Goal: Task Accomplishment & Management: Manage account settings

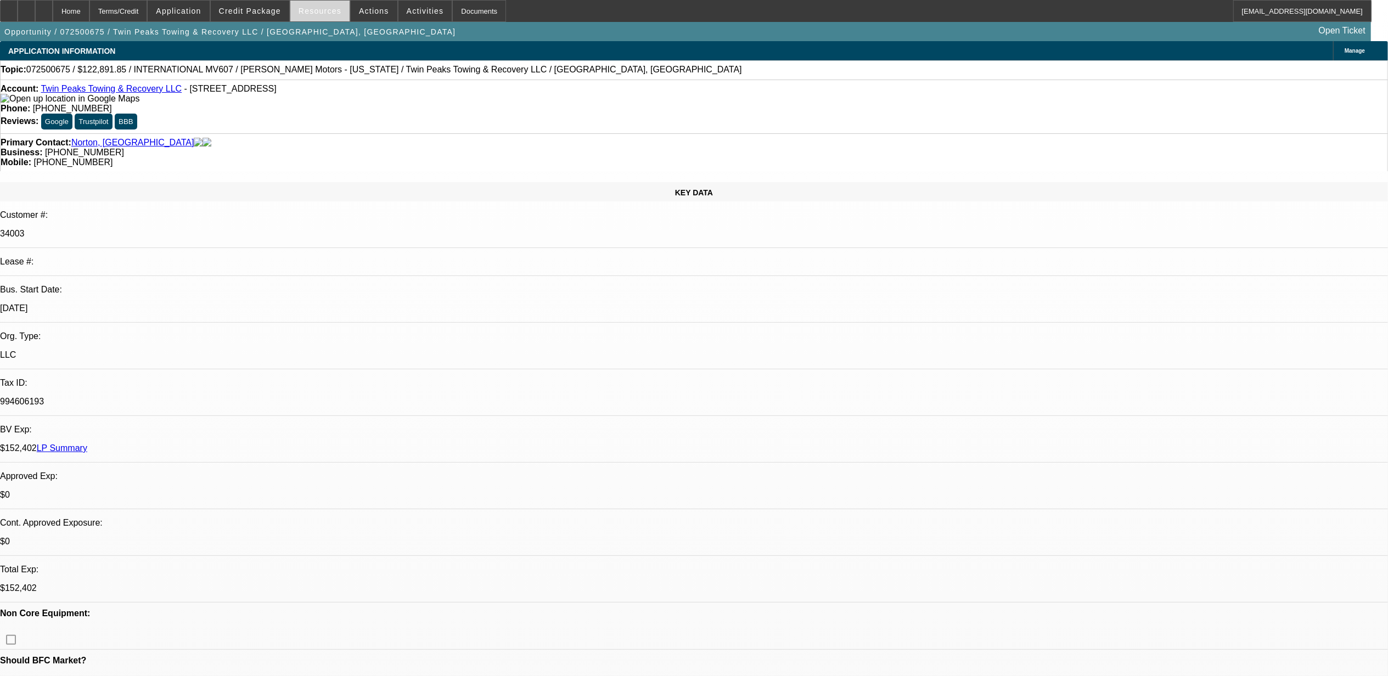
select select "0.1"
select select "2"
select select "0"
select select "0.1"
select select "2"
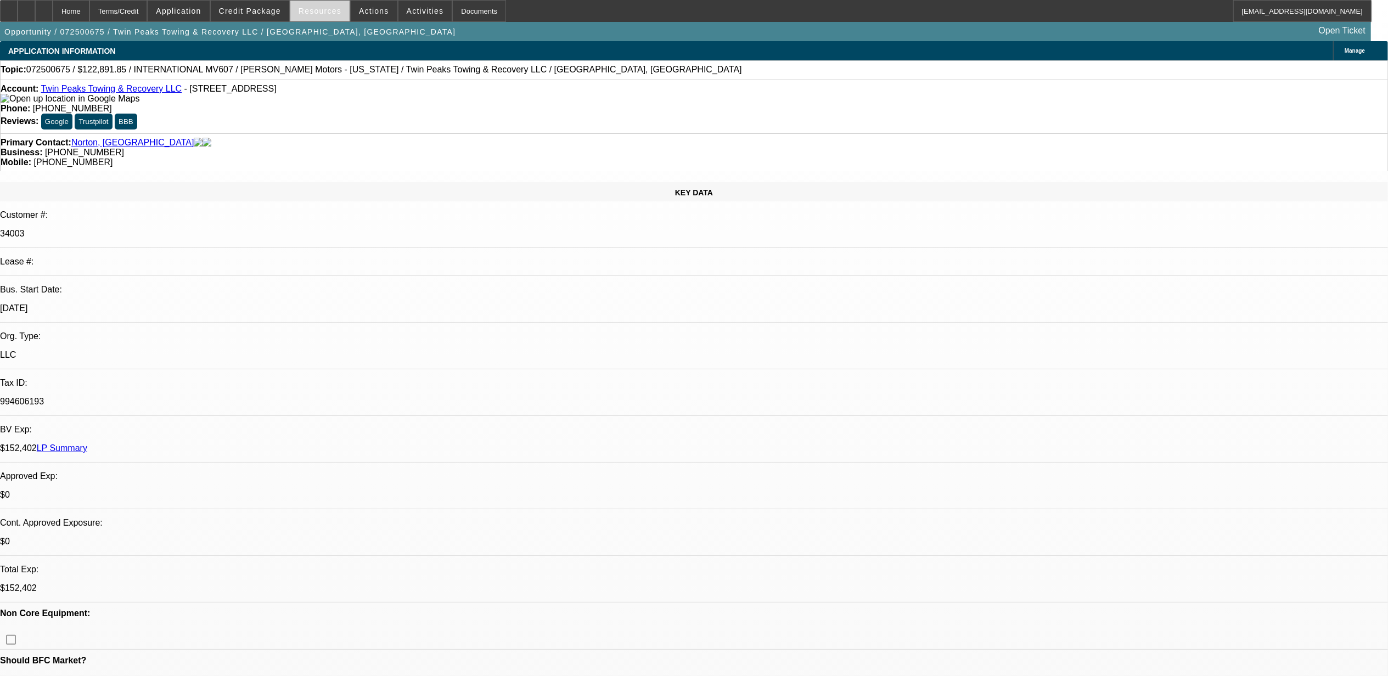
select select "0"
select select "2"
select select "0"
select select "0.1"
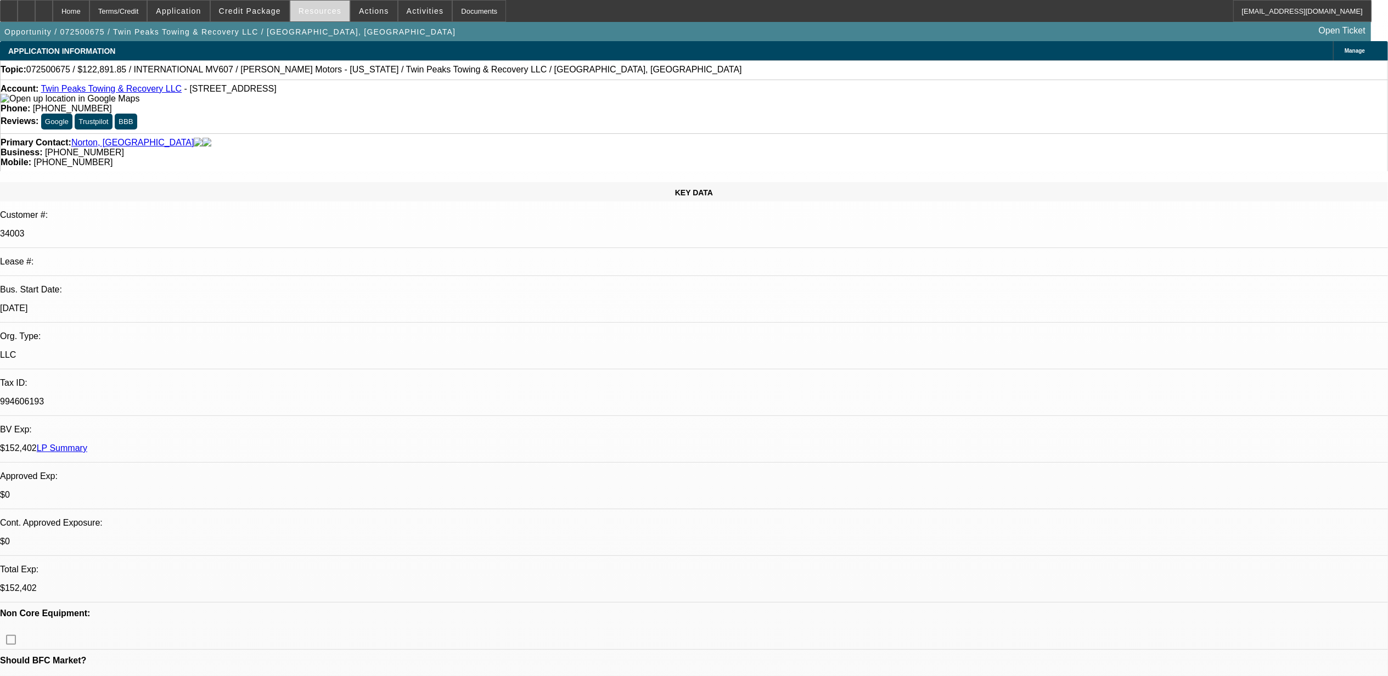
select select "2"
select select "0"
select select "1"
select select "2"
select select "6"
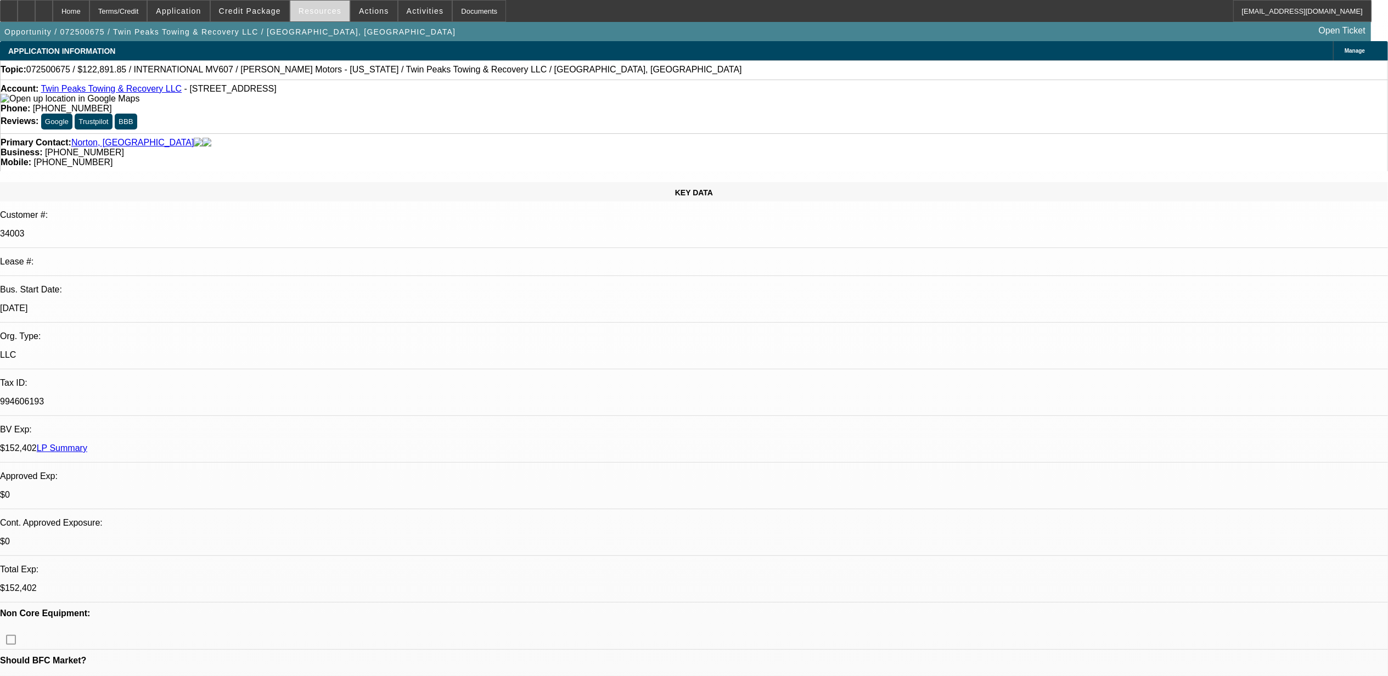
select select "1"
select select "2"
select select "6"
select select "1"
select select "2"
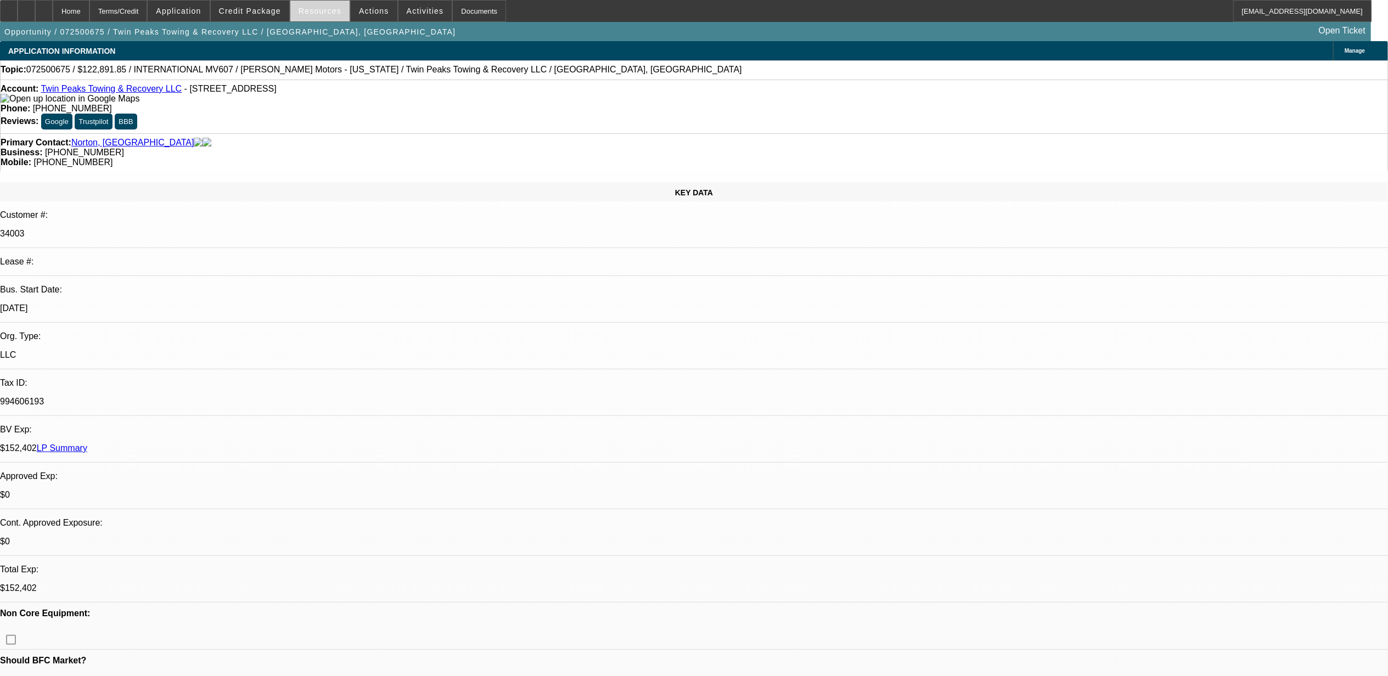
select select "6"
select select "1"
select select "2"
select select "6"
click at [360, 9] on span "Actions" at bounding box center [374, 11] width 30 height 9
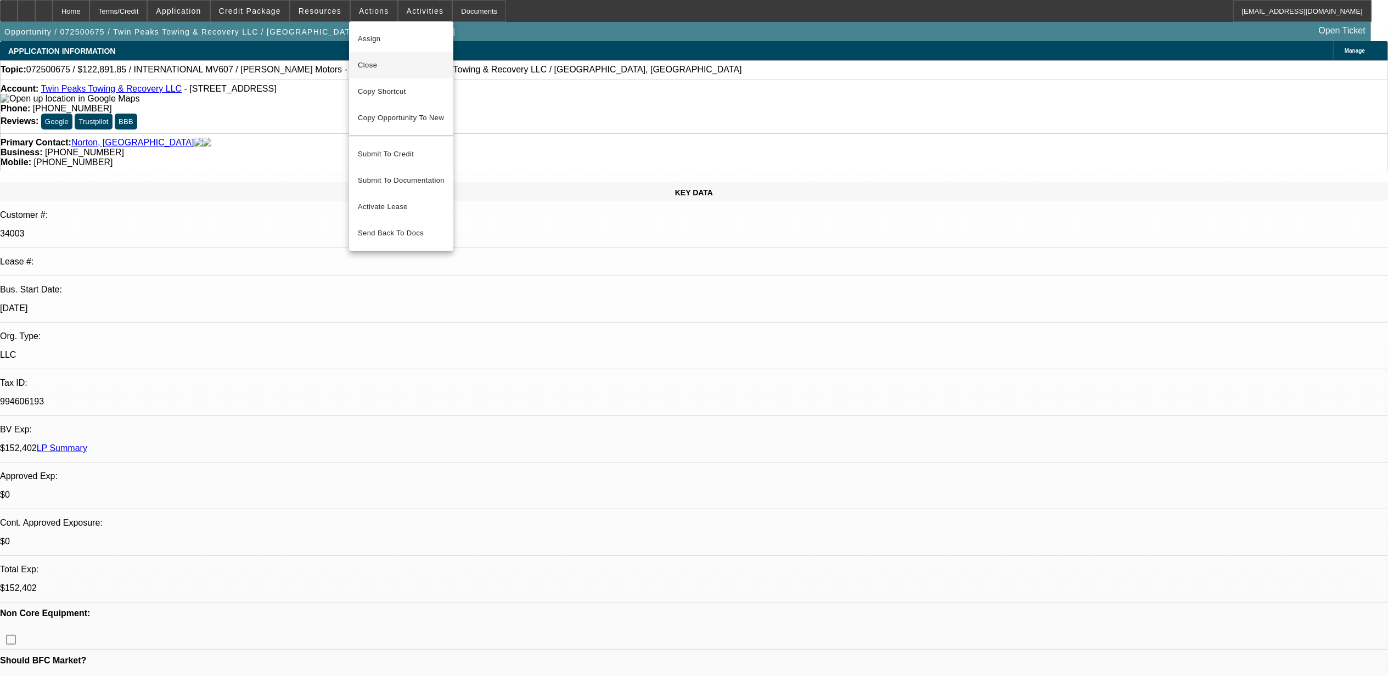
click at [380, 73] on button "Close" at bounding box center [401, 65] width 104 height 26
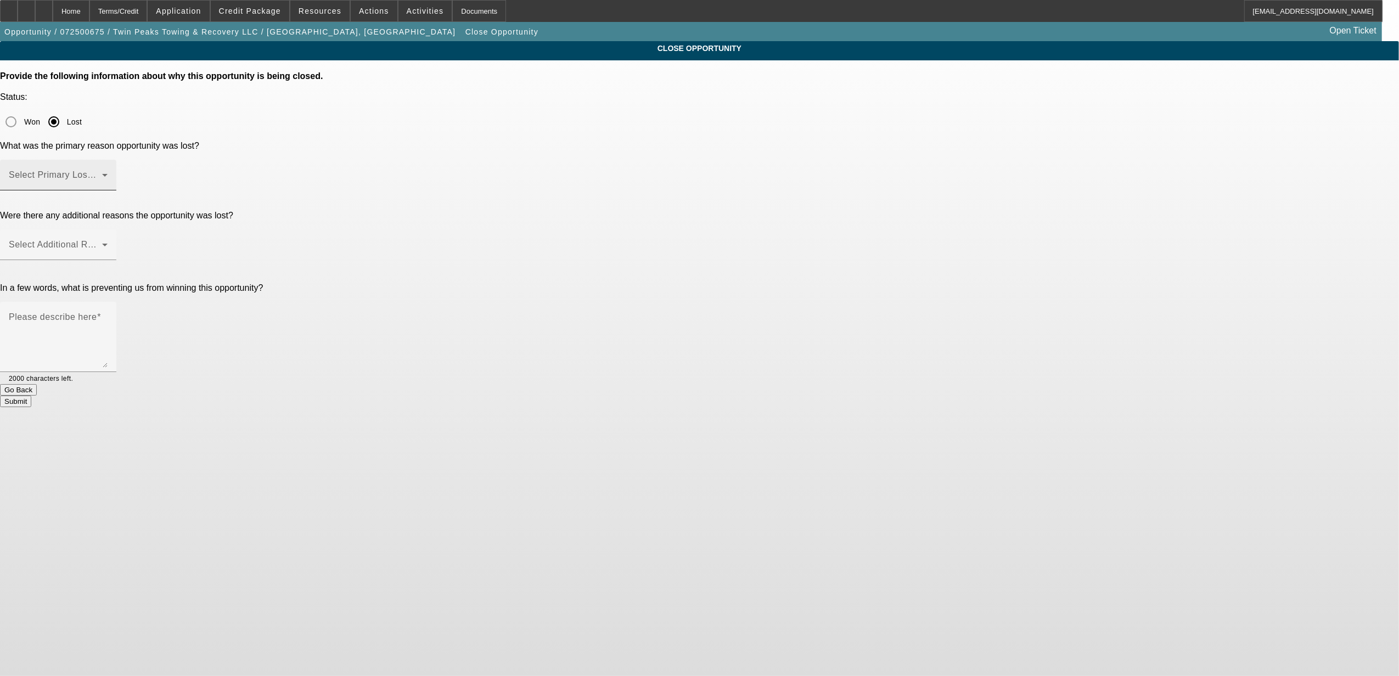
click at [125, 170] on mat-label "Select Primary Lost Reason" at bounding box center [67, 174] width 116 height 9
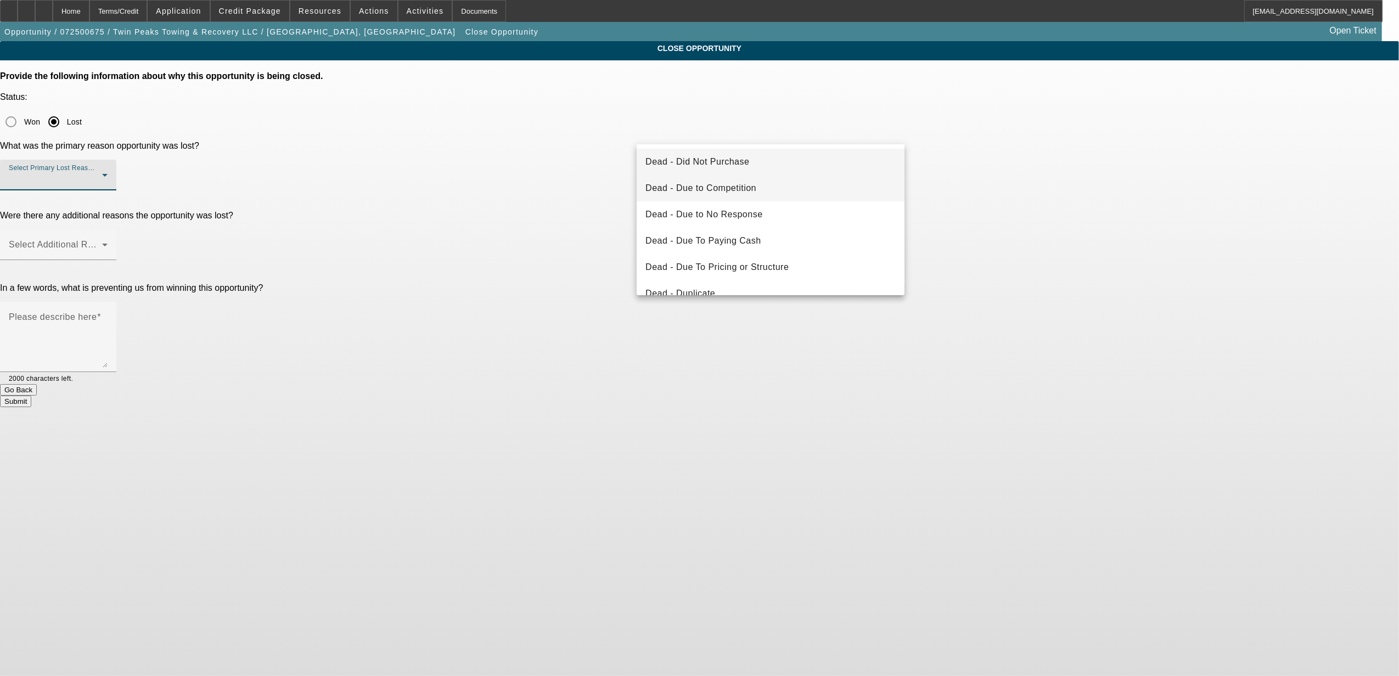
click at [702, 184] on span "Dead - Due to Competition" at bounding box center [700, 188] width 111 height 13
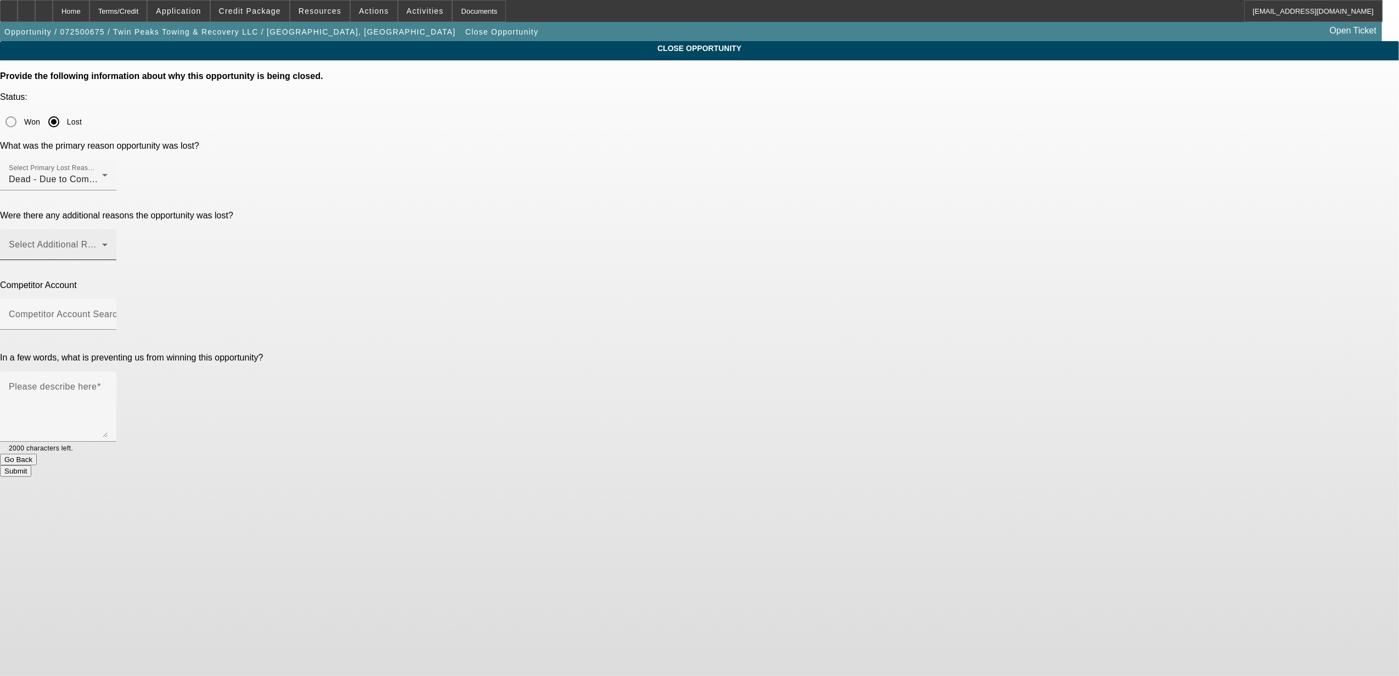
click at [117, 240] on mat-label "Select Additional Reasons" at bounding box center [63, 244] width 109 height 9
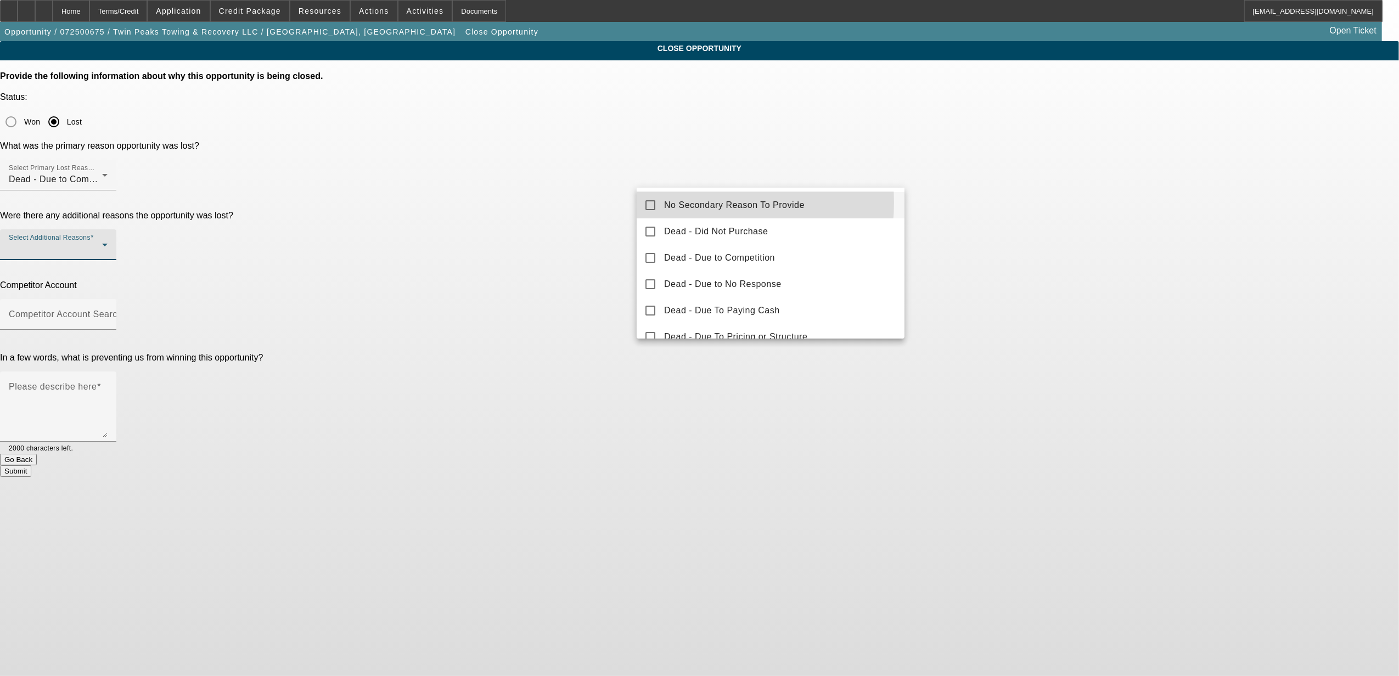
click at [691, 202] on span "No Secondary Reason To Provide" at bounding box center [734, 205] width 140 height 13
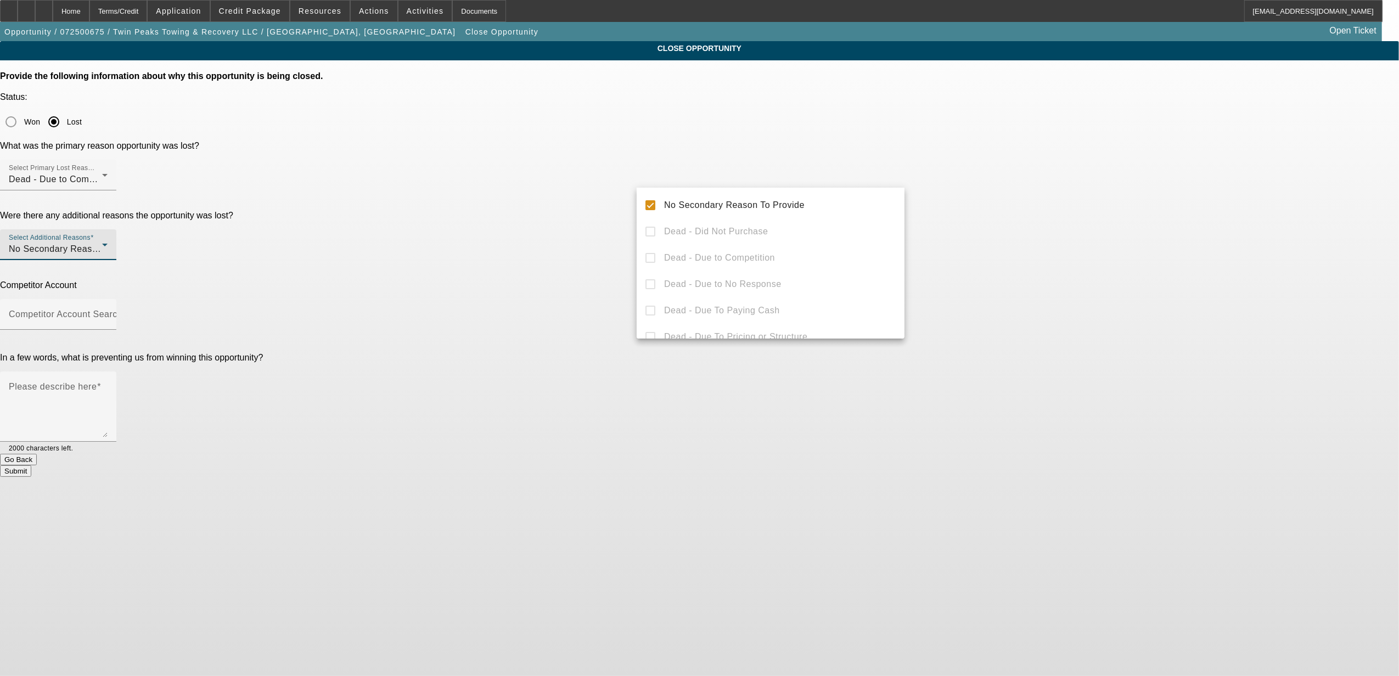
click at [587, 243] on div at bounding box center [699, 338] width 1399 height 676
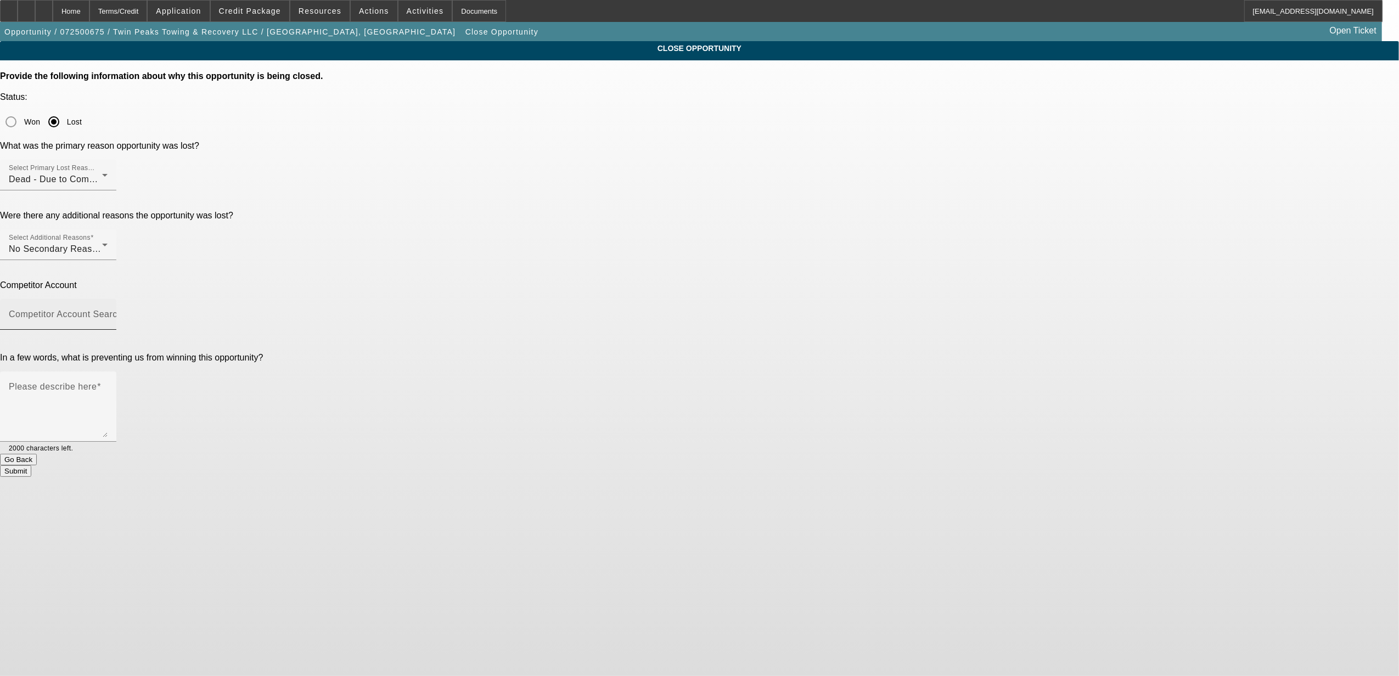
click at [122, 309] on mat-label "Competitor Account Search" at bounding box center [66, 313] width 114 height 9
click at [108, 312] on input "Competitor Account Search" at bounding box center [58, 318] width 99 height 13
type input "m"
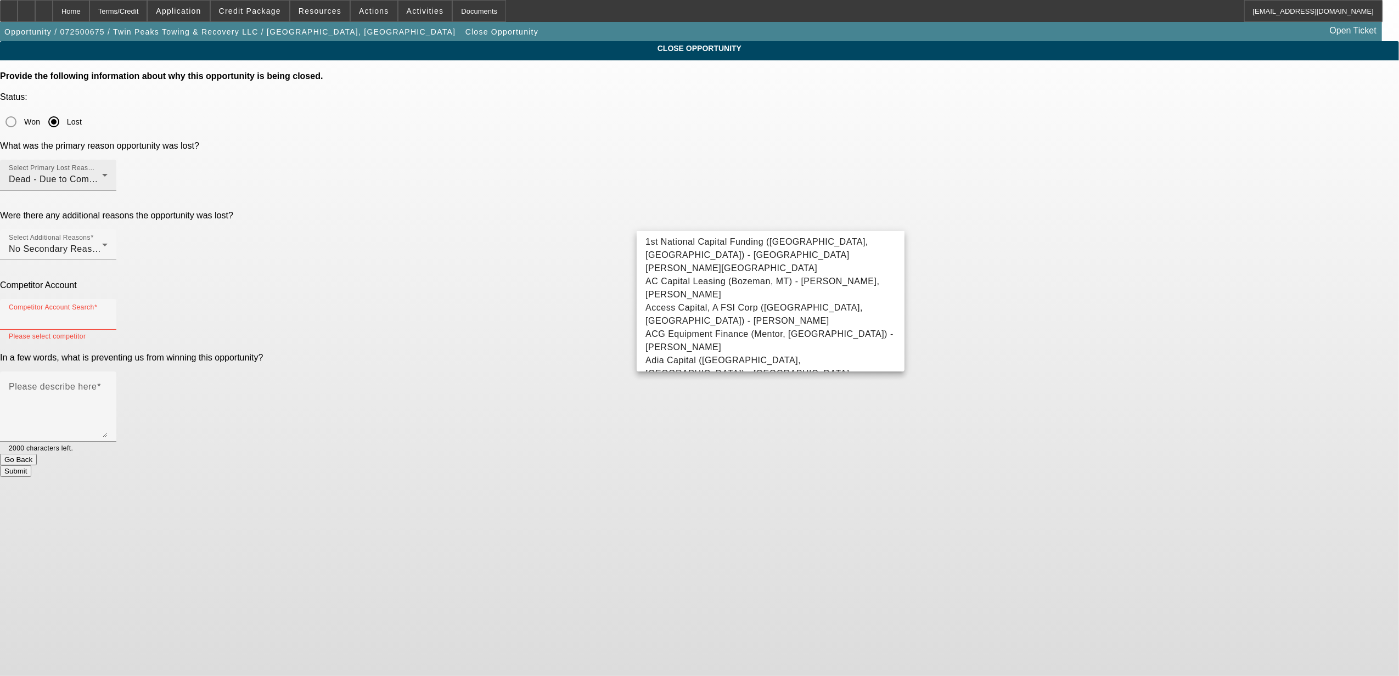
click at [120, 174] on span "Dead - Due to Competition" at bounding box center [64, 178] width 111 height 9
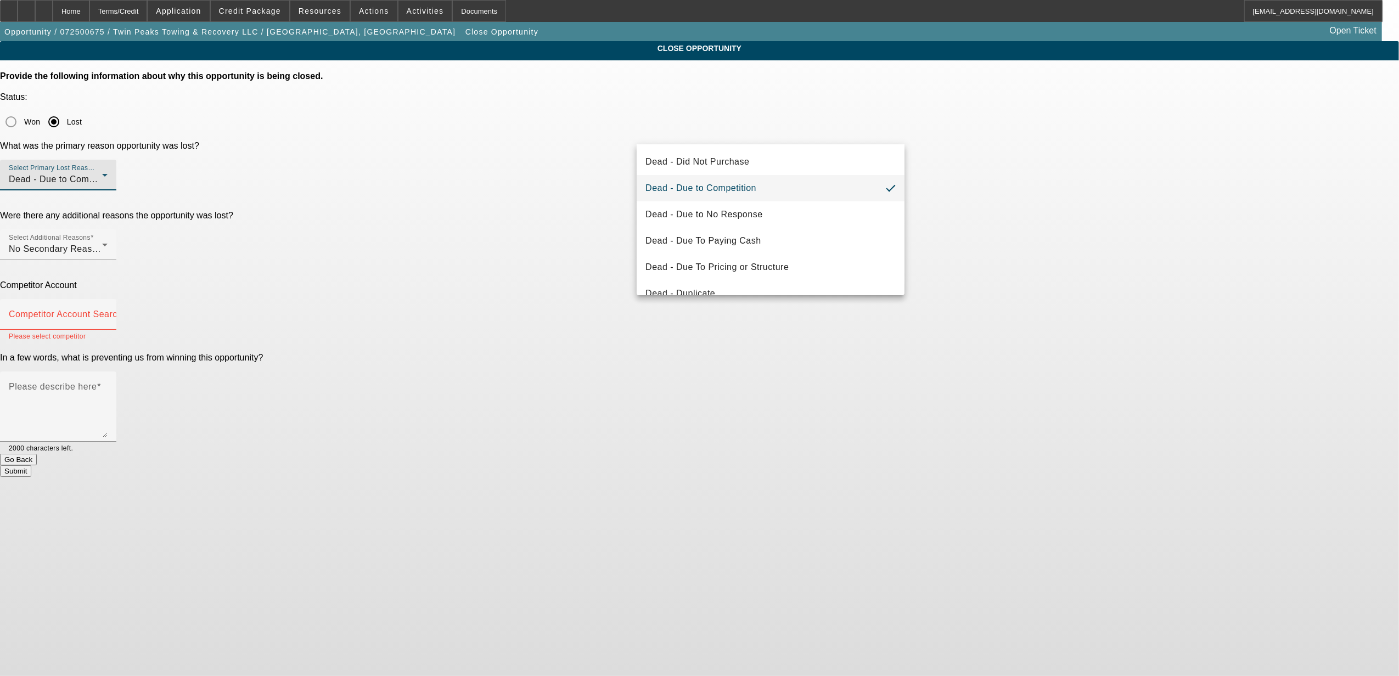
click at [685, 135] on div at bounding box center [699, 338] width 1399 height 676
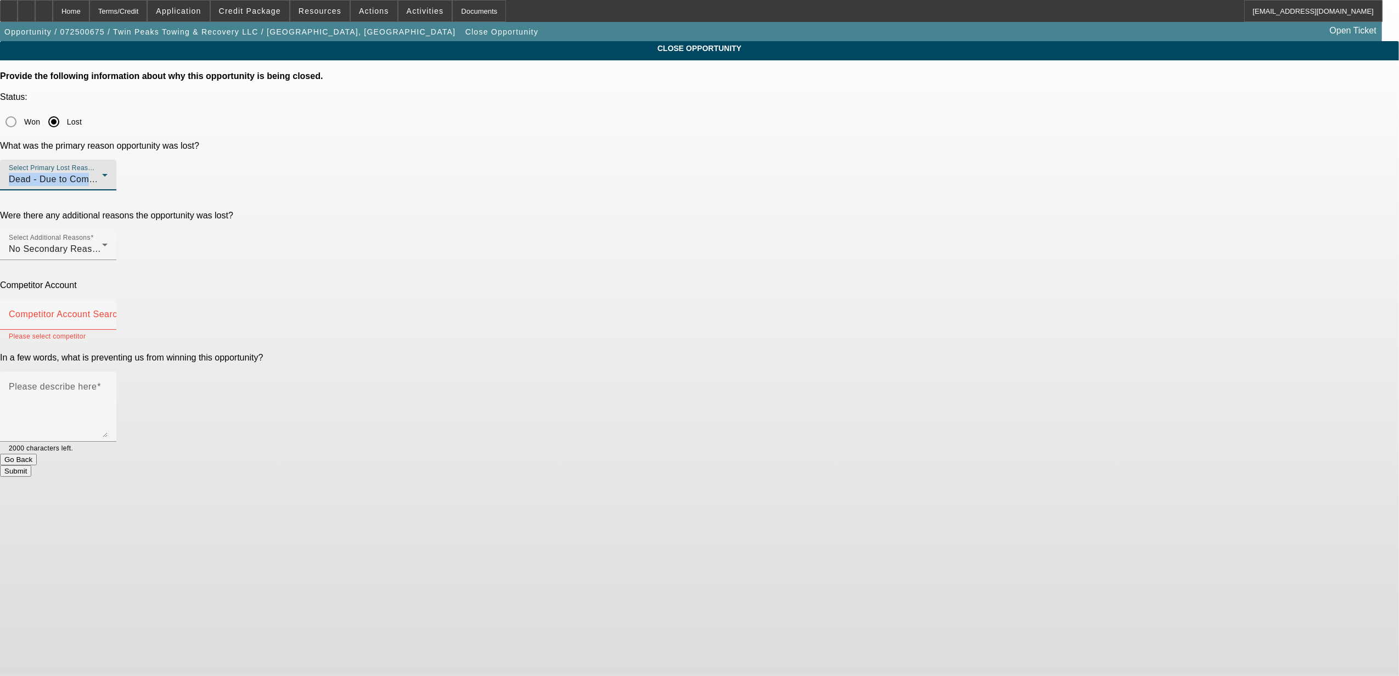
click at [120, 174] on span "Dead - Due to Competition" at bounding box center [64, 178] width 111 height 9
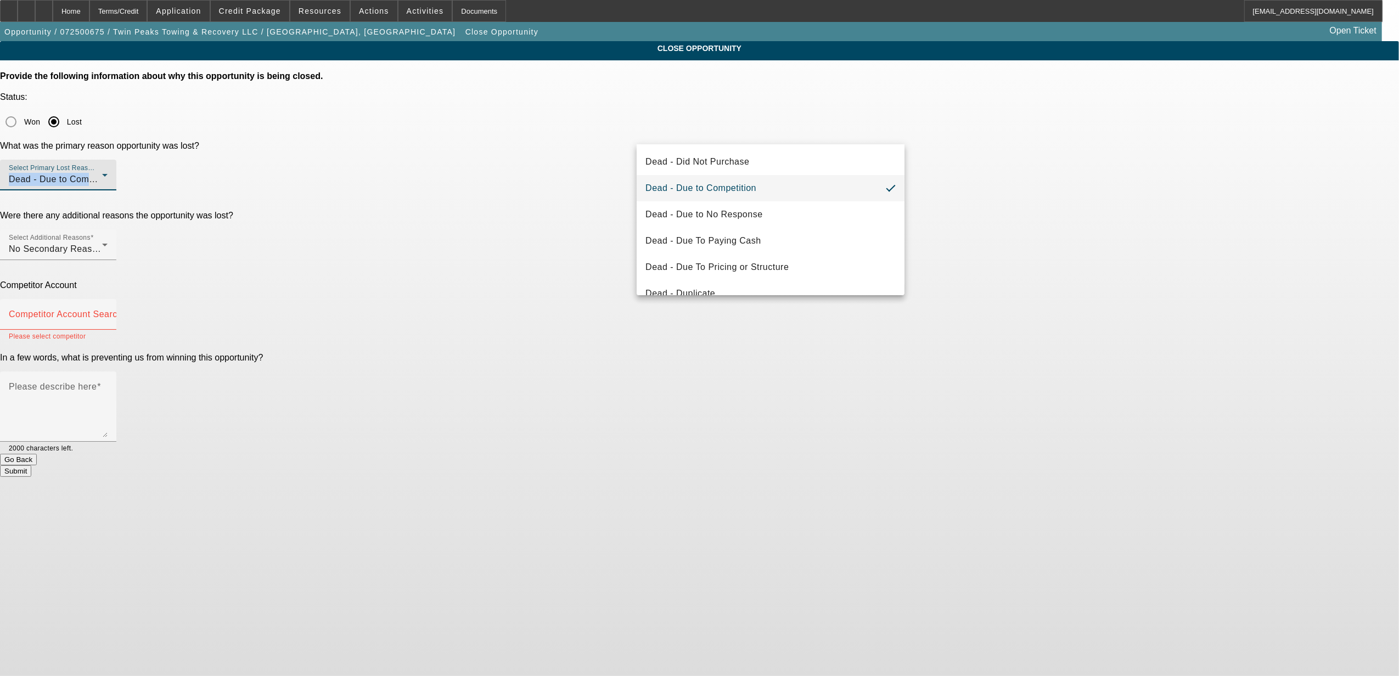
drag, startPoint x: 685, startPoint y: 134, endPoint x: 720, endPoint y: 194, distance: 68.9
click at [720, 194] on span "Dead - Due to Competition" at bounding box center [700, 188] width 111 height 13
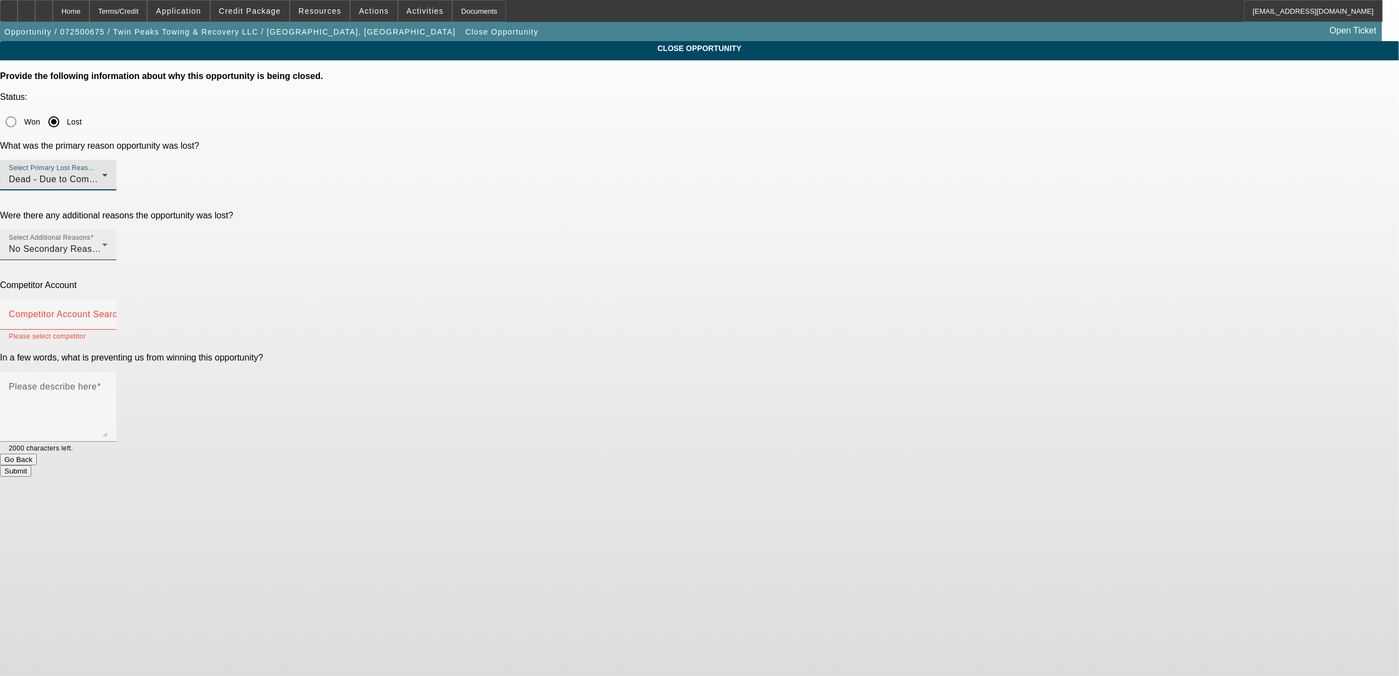
click at [149, 244] on span "No Secondary Reason To Provide" at bounding box center [79, 248] width 140 height 9
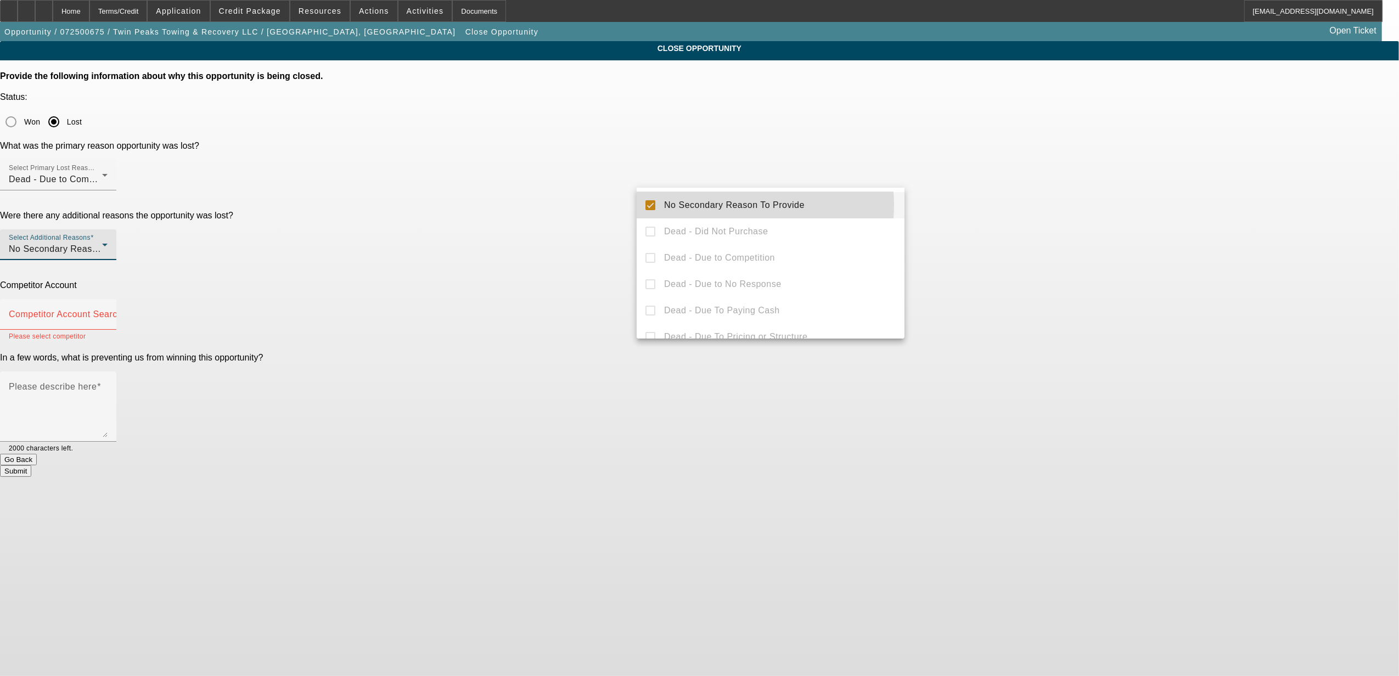
click at [734, 205] on span "No Secondary Reason To Provide" at bounding box center [734, 205] width 140 height 13
click at [683, 206] on span "No Secondary Reason To Provide" at bounding box center [734, 205] width 140 height 13
click at [584, 224] on div at bounding box center [699, 338] width 1399 height 676
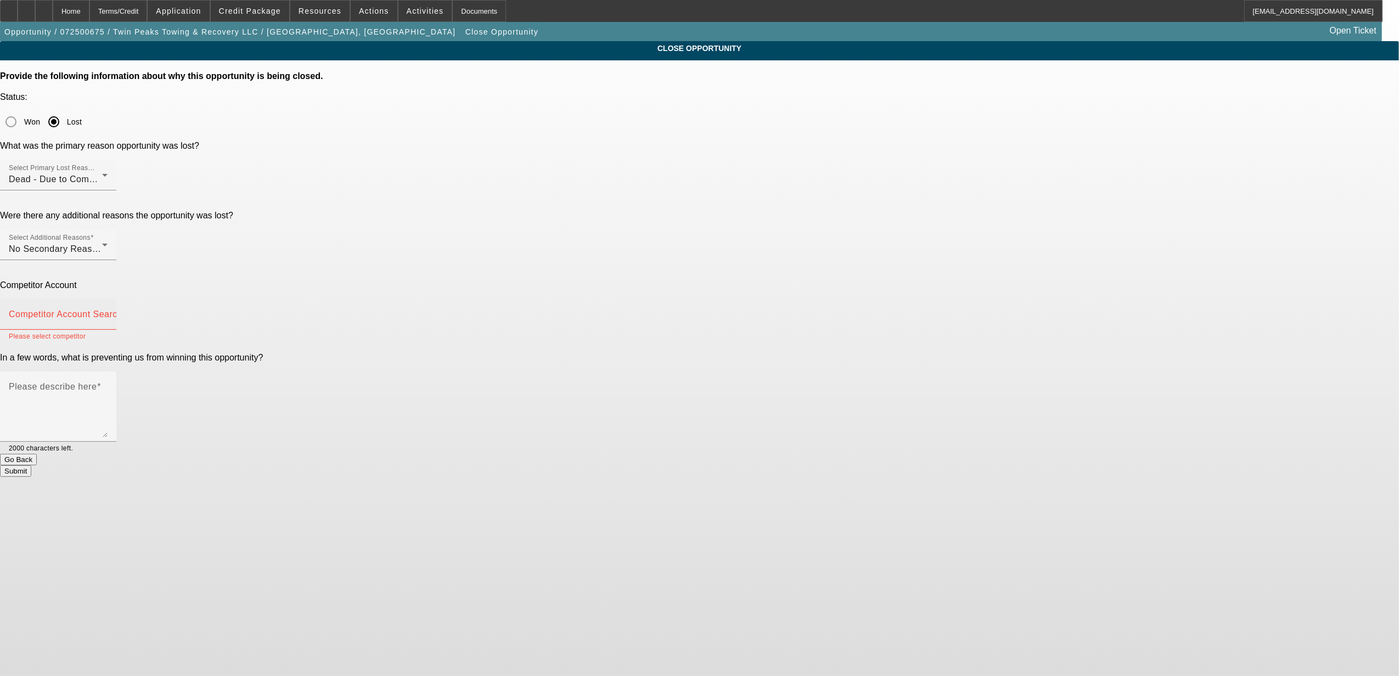
click at [122, 309] on mat-label "Competitor Account Search" at bounding box center [66, 313] width 114 height 9
click at [108, 312] on input "Competitor Account Search" at bounding box center [58, 318] width 99 height 13
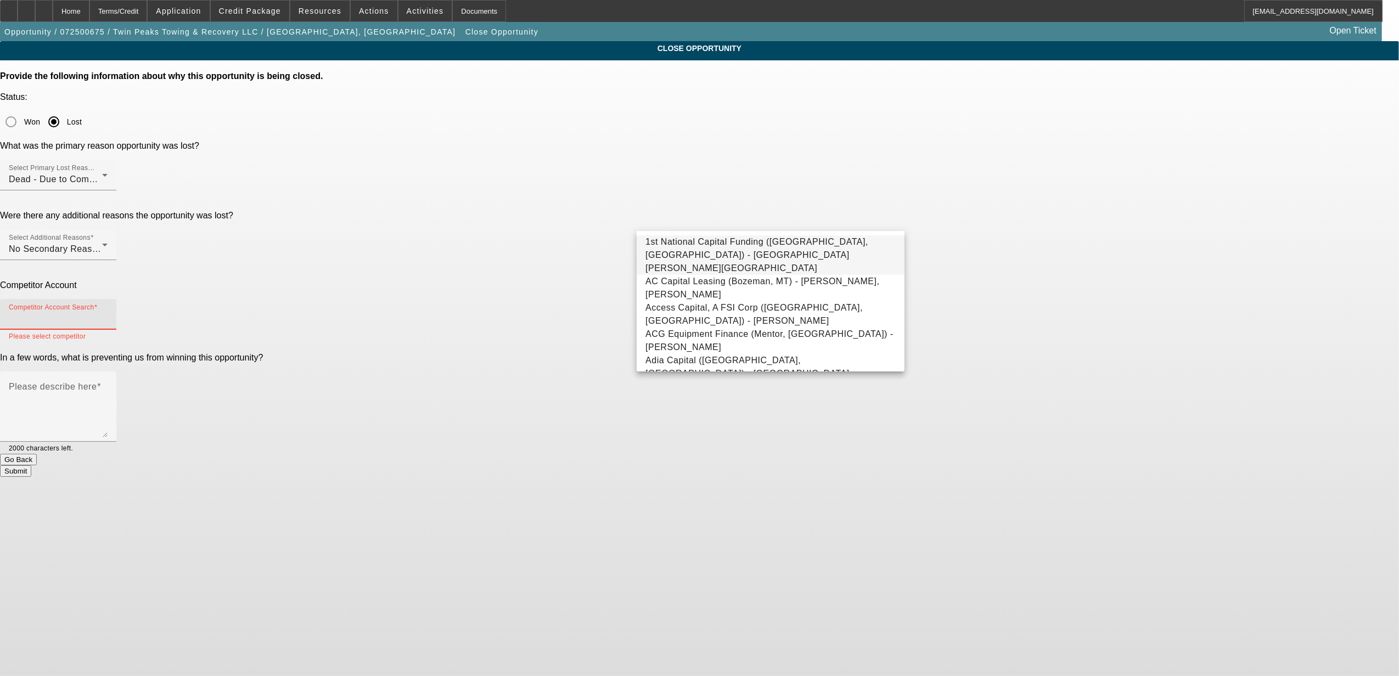
click at [718, 244] on span "1st National Capital Funding (Los Angeles, CA) - Salari, Romina" at bounding box center [770, 255] width 250 height 40
type input "1st National Capital Funding (Los Angeles, CA) - Salari, Romina"
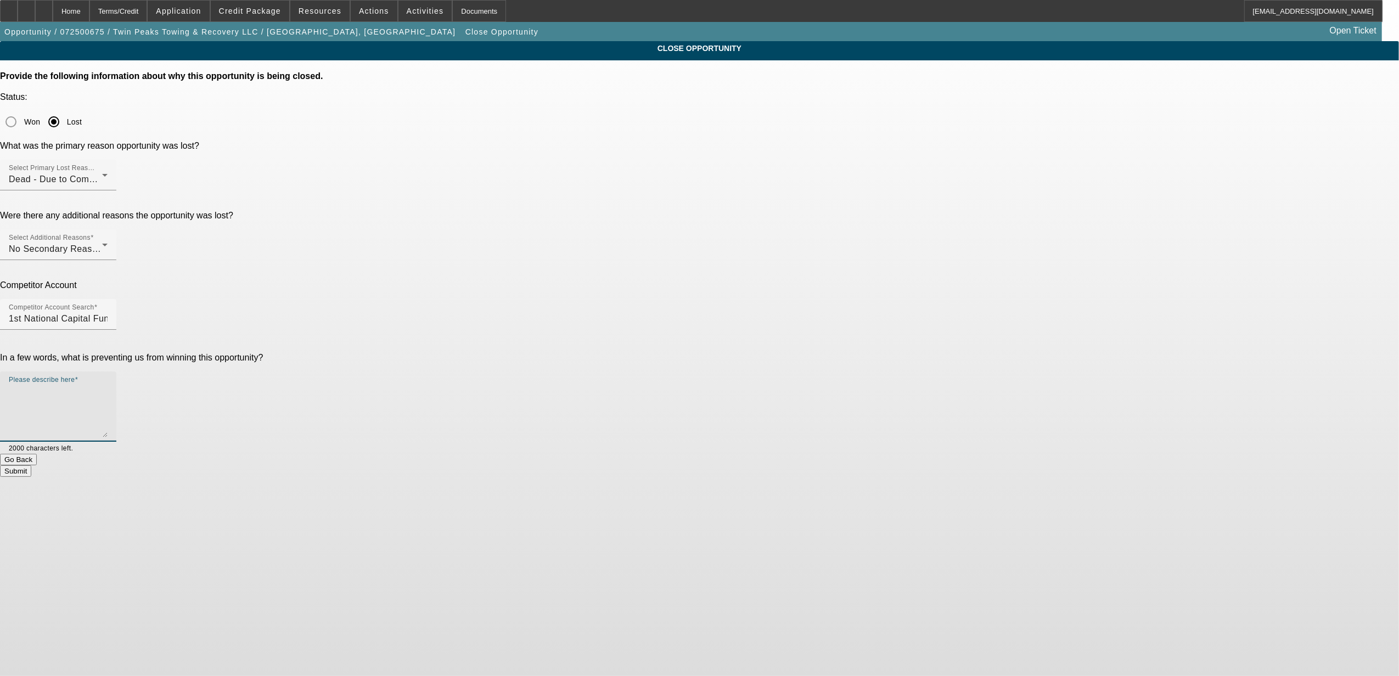
click at [108, 385] on textarea "Please describe here" at bounding box center [58, 411] width 99 height 53
type textarea "matheny's in house financing."
click at [31, 465] on button "Submit" at bounding box center [15, 471] width 31 height 12
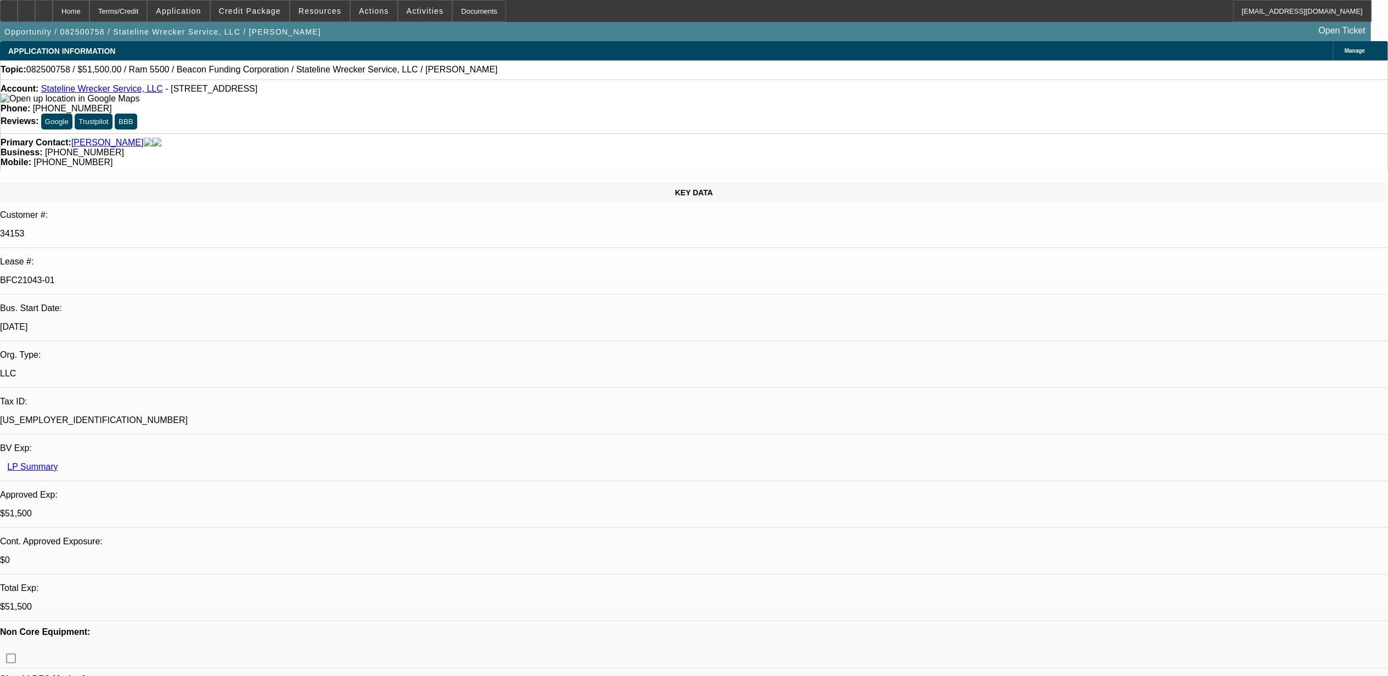
select select "0"
select select "2"
select select "0.1"
select select "0"
select select "2"
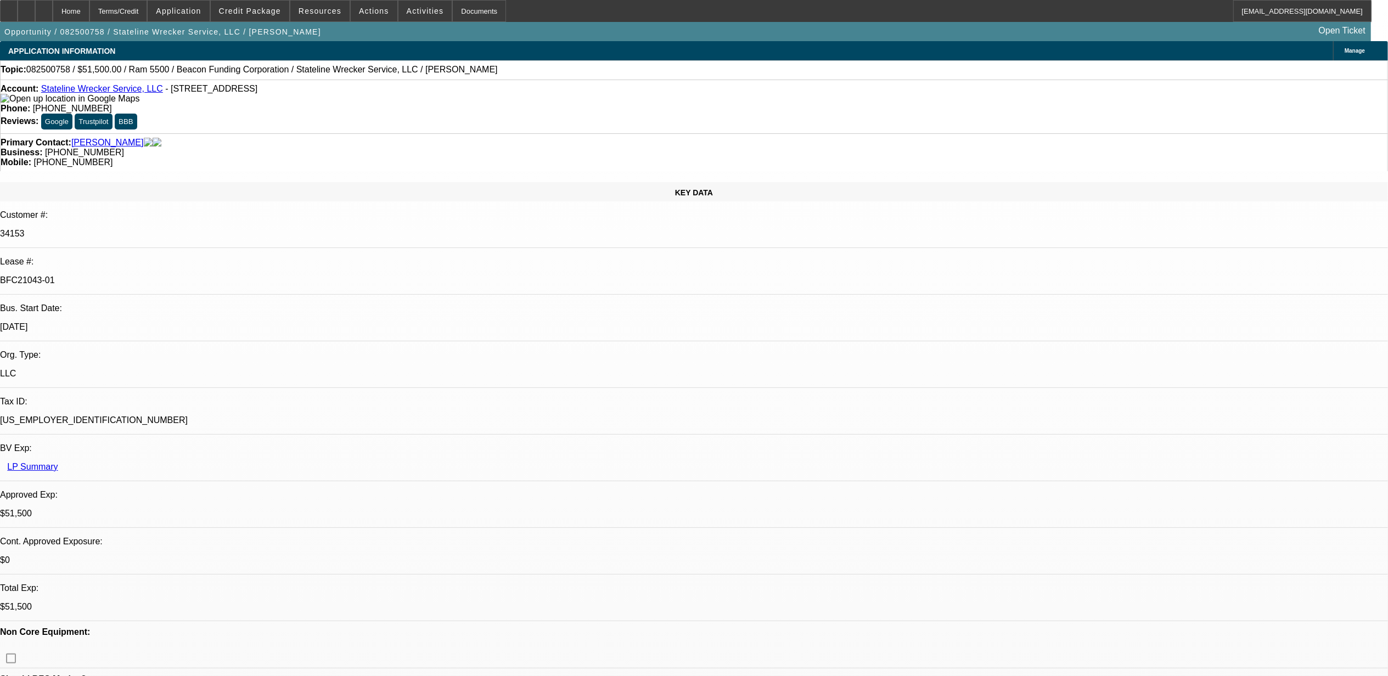
select select "0.1"
select select "0"
select select "2"
select select "0.1"
select select "0"
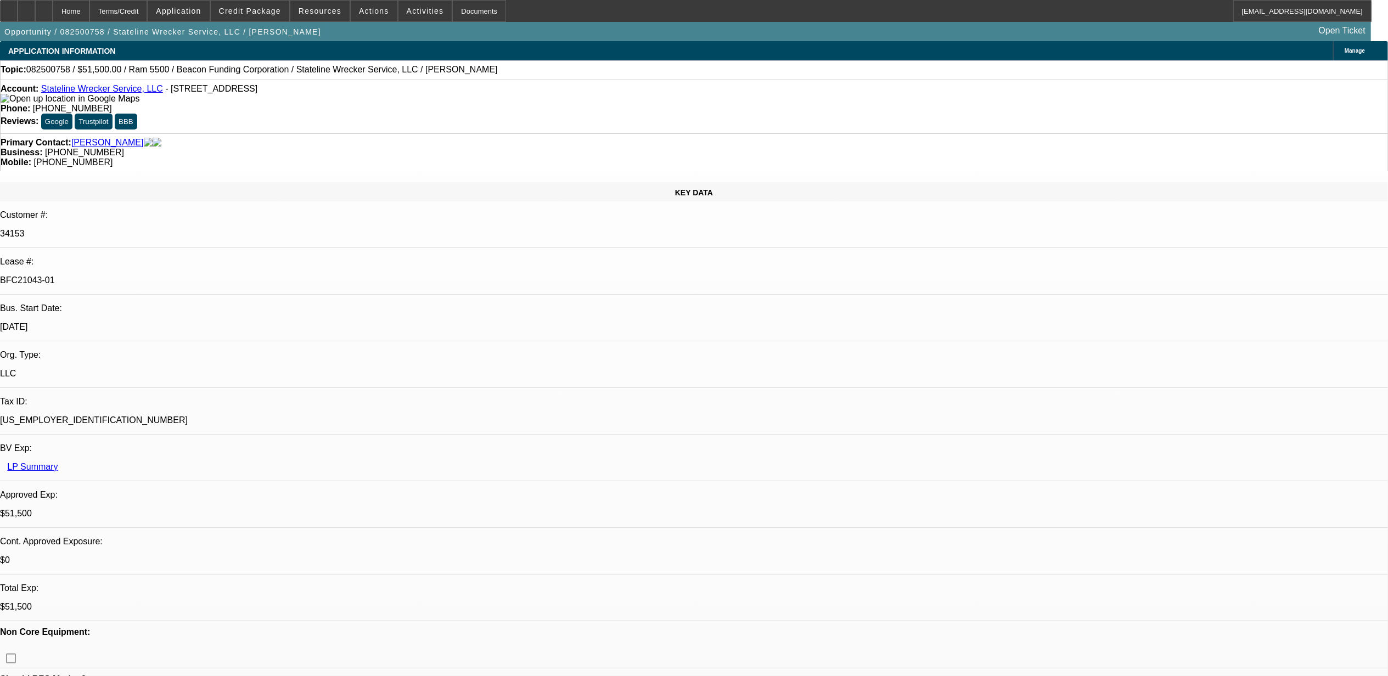
select select "2"
select select "0.1"
select select "1"
select select "2"
select select "4"
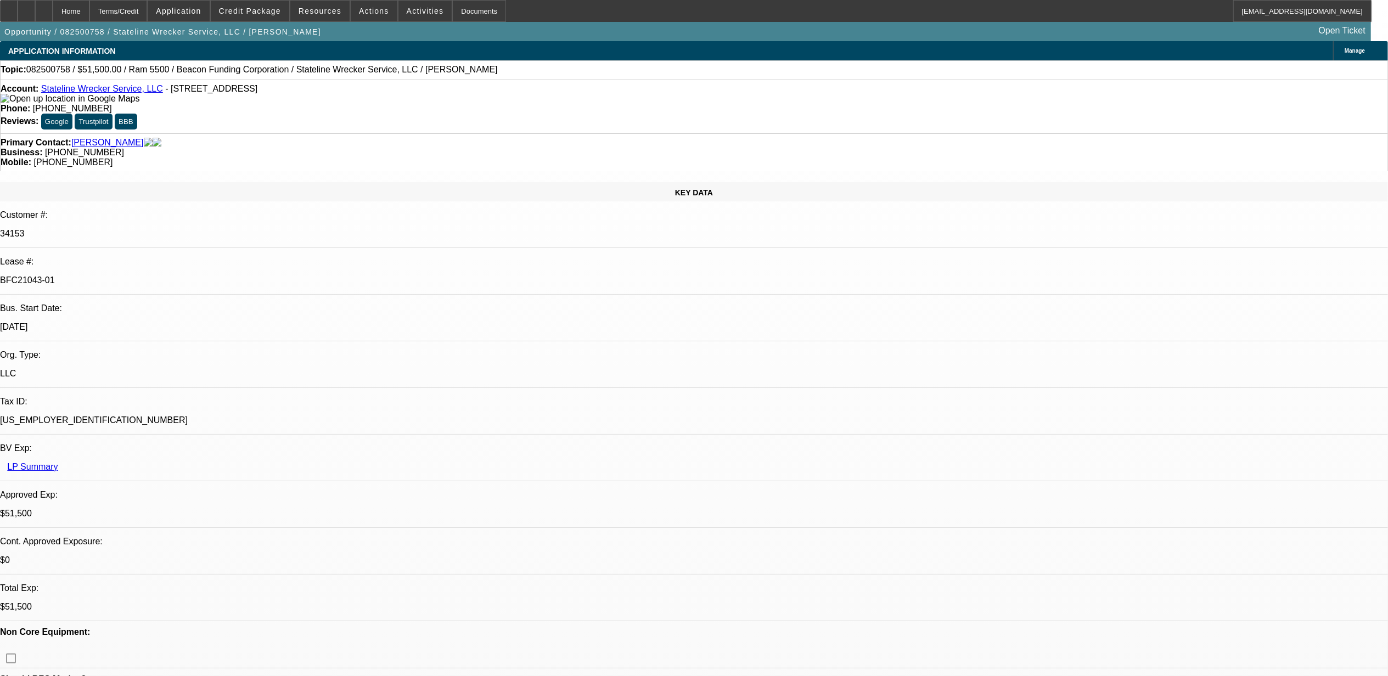
select select "1"
select select "2"
select select "4"
select select "1"
select select "2"
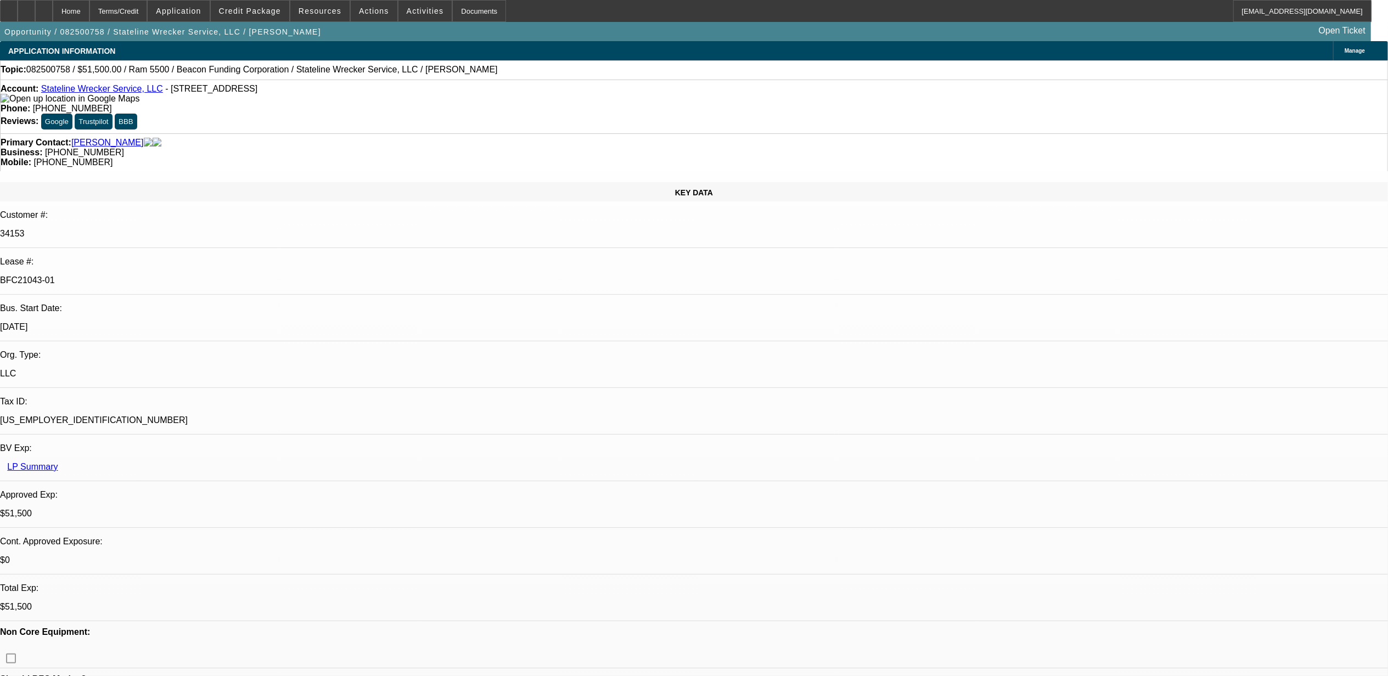
select select "4"
select select "1"
select select "2"
select select "4"
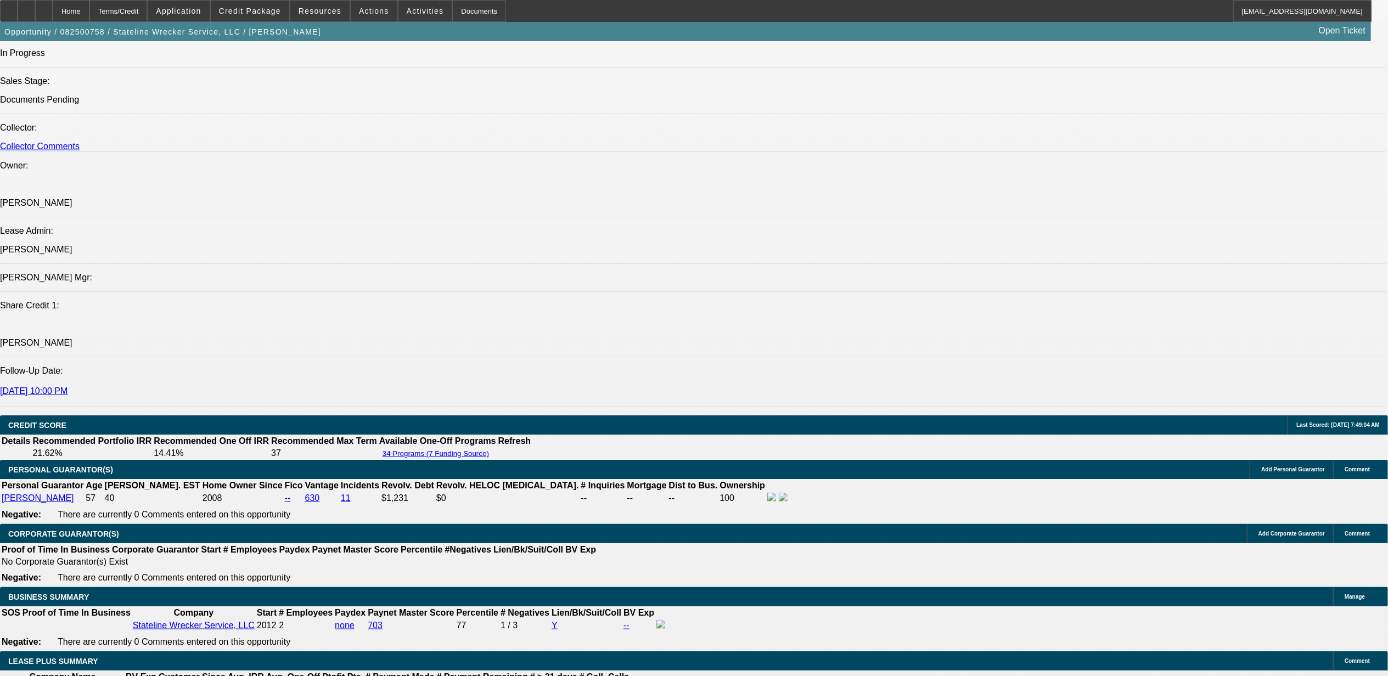
scroll to position [1609, 0]
